Goal: Information Seeking & Learning: Learn about a topic

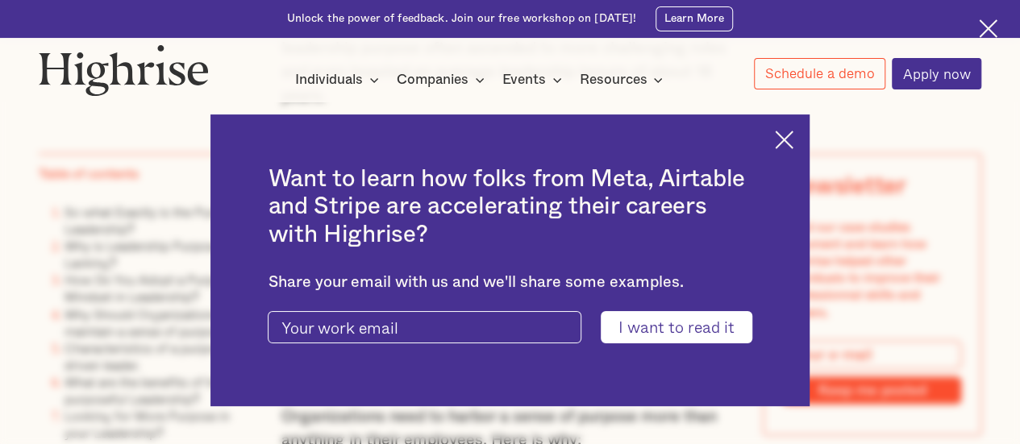
scroll to position [4355, 0]
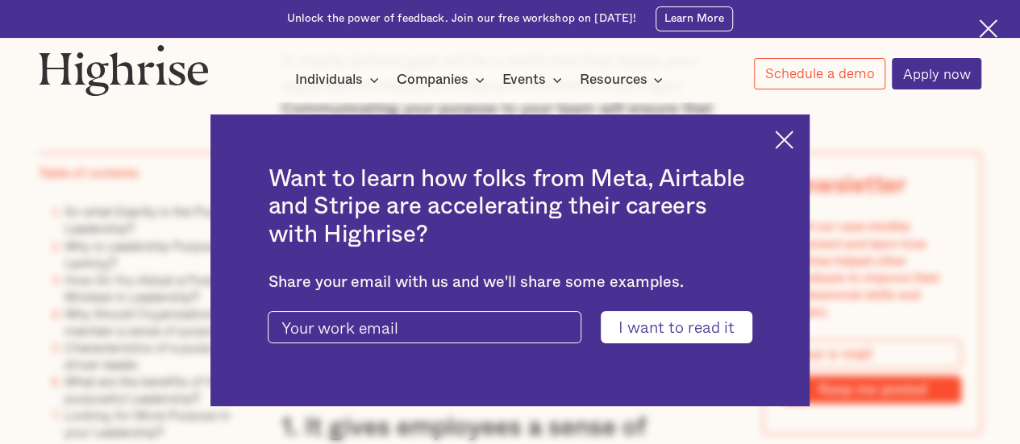
click at [805, 138] on div "Want to learn how folks from Meta, Airtable and Stripe are accelerating their c…" at bounding box center [509, 261] width 598 height 292
click at [794, 144] on img at bounding box center [784, 140] width 19 height 19
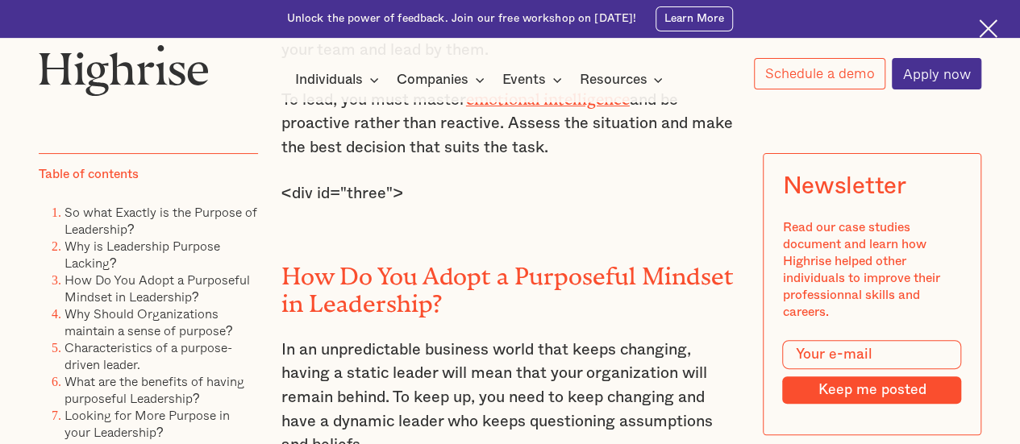
scroll to position [3064, 0]
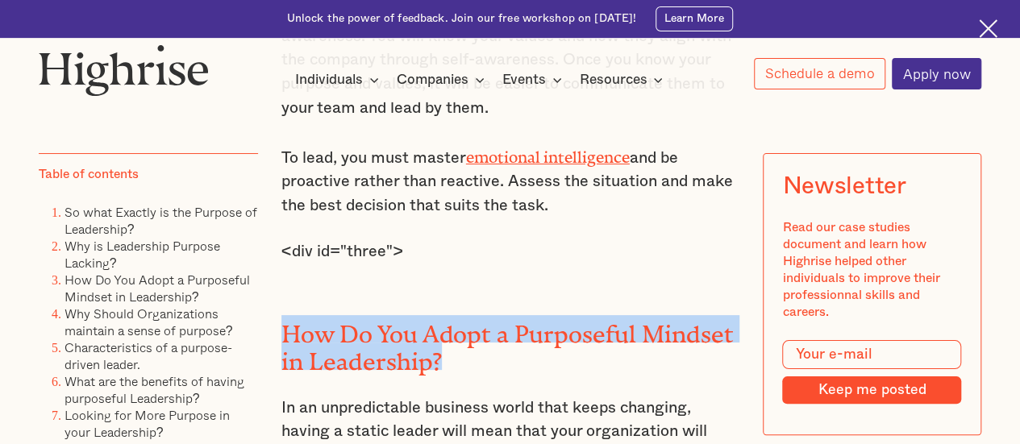
drag, startPoint x: 437, startPoint y: 333, endPoint x: 285, endPoint y: 302, distance: 154.7
click at [285, 315] on h2 "How Do You Adopt a Purposeful Mindset in Leadership?" at bounding box center [510, 342] width 458 height 54
copy h2 "How Do You Adopt a Purposeful Mindset in Leadership?"
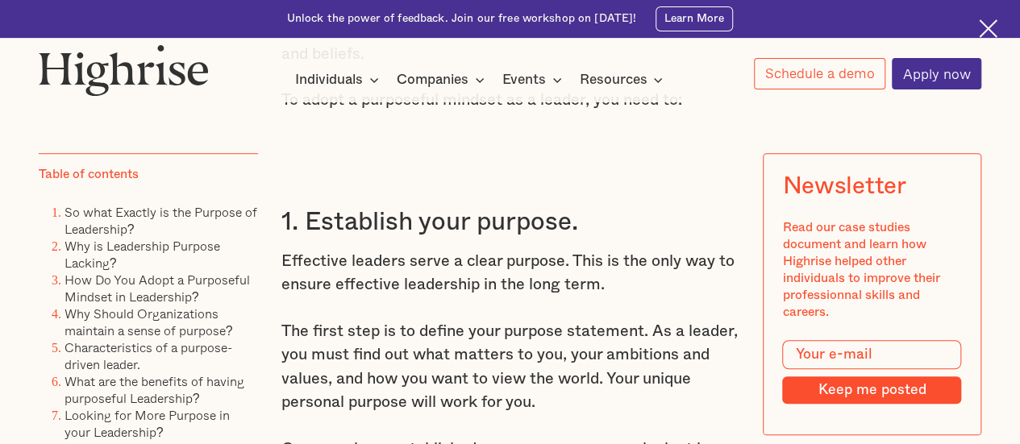
scroll to position [3548, 0]
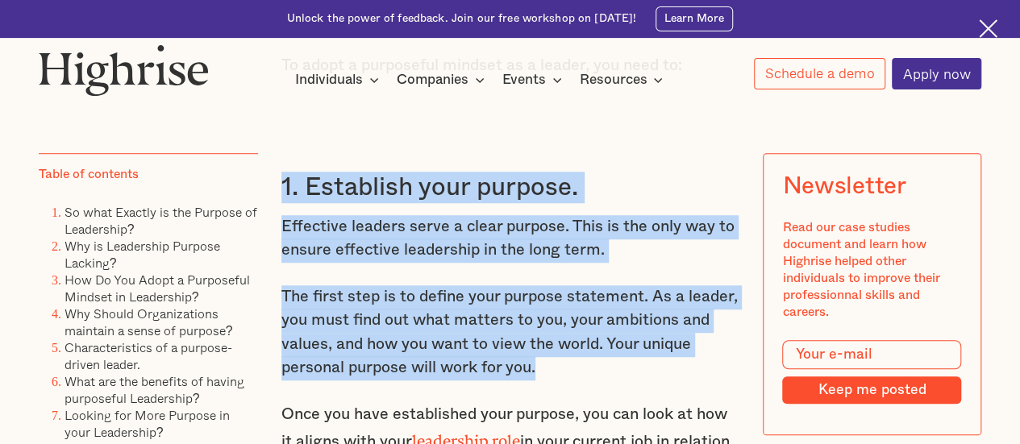
drag, startPoint x: 280, startPoint y: 164, endPoint x: 537, endPoint y: 356, distance: 321.0
copy div "1. Establish your purpose. Effective leaders serve a clear purpose. This is the…"
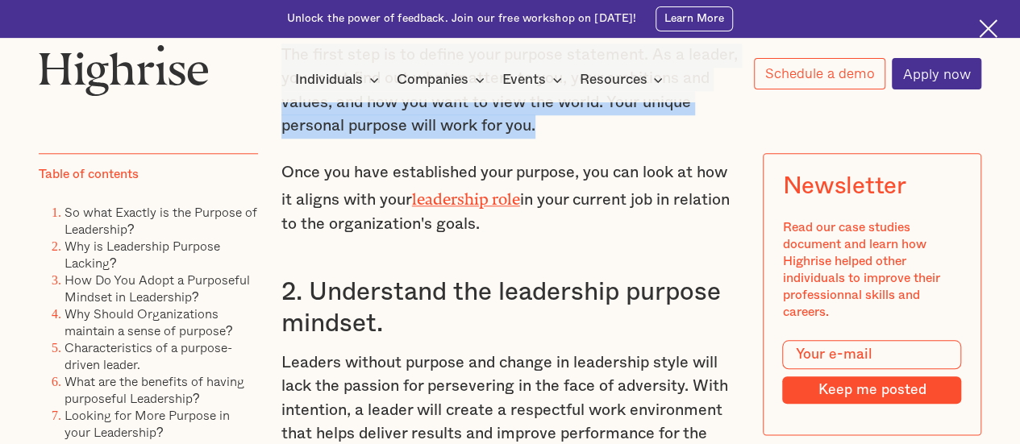
scroll to position [3871, 0]
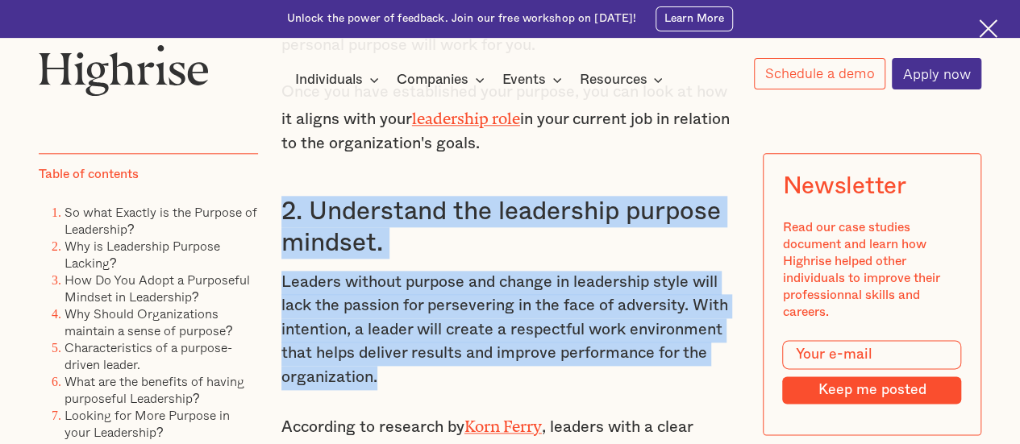
drag, startPoint x: 282, startPoint y: 194, endPoint x: 379, endPoint y: 368, distance: 198.6
copy div "2. Understand the leadership purpose mindset. Leaders without purpose and chang…"
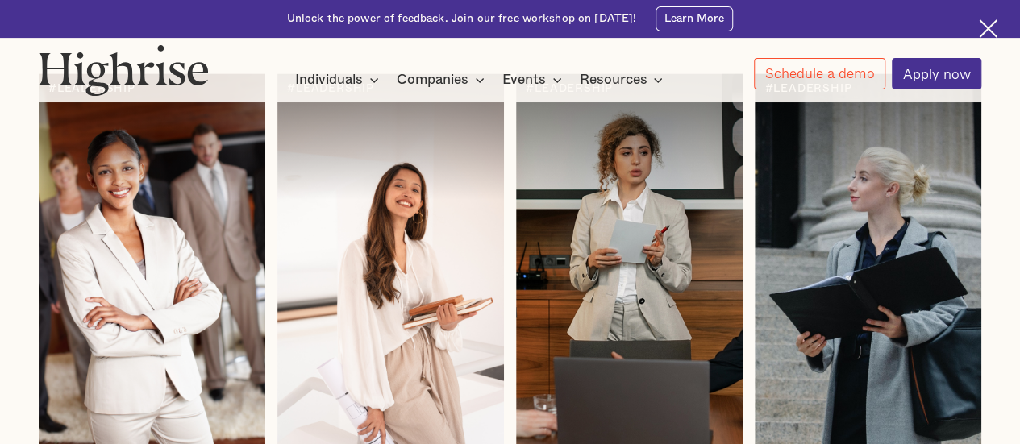
scroll to position [10564, 0]
